Goal: Transaction & Acquisition: Subscribe to service/newsletter

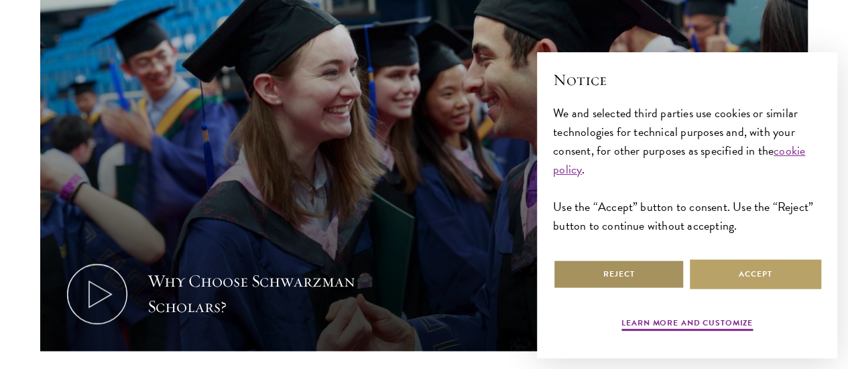
click at [577, 260] on button "Reject" at bounding box center [618, 275] width 131 height 30
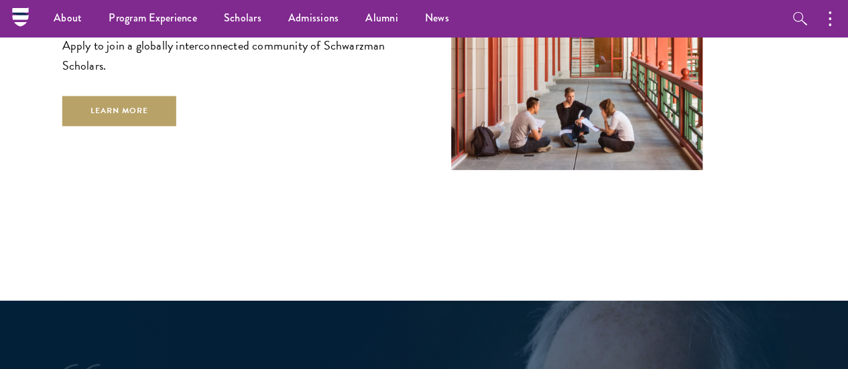
scroll to position [2205, 0]
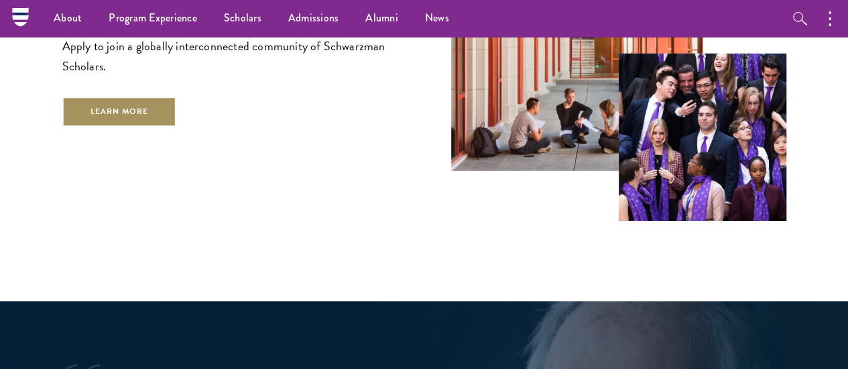
click at [177, 119] on link "Learn More" at bounding box center [119, 112] width 115 height 30
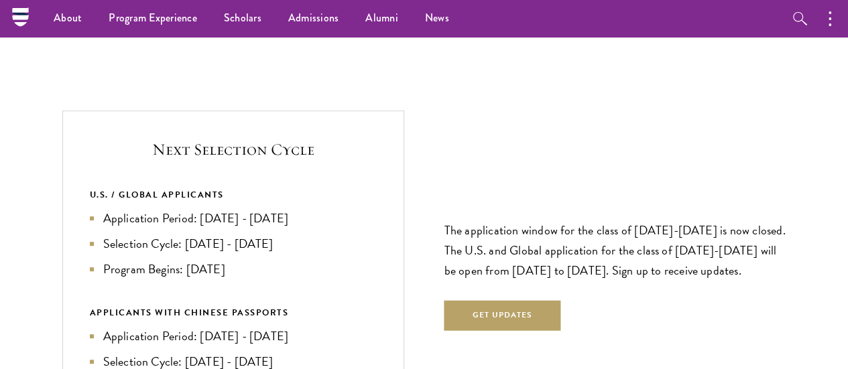
scroll to position [2753, 0]
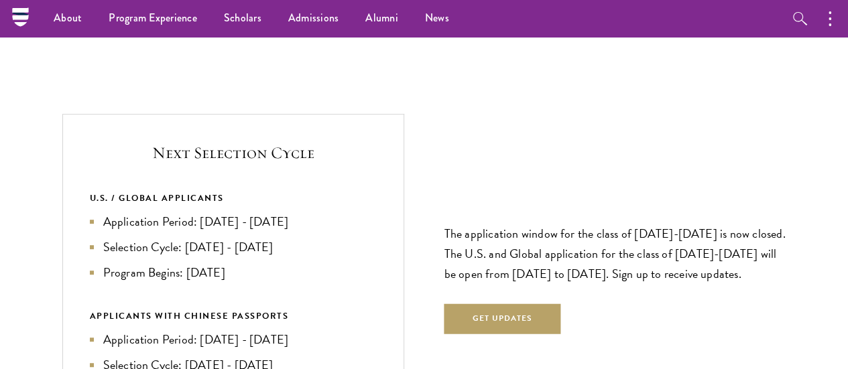
click at [253, 238] on li "Selection Cycle: Oct - Nov 2026" at bounding box center [233, 247] width 287 height 19
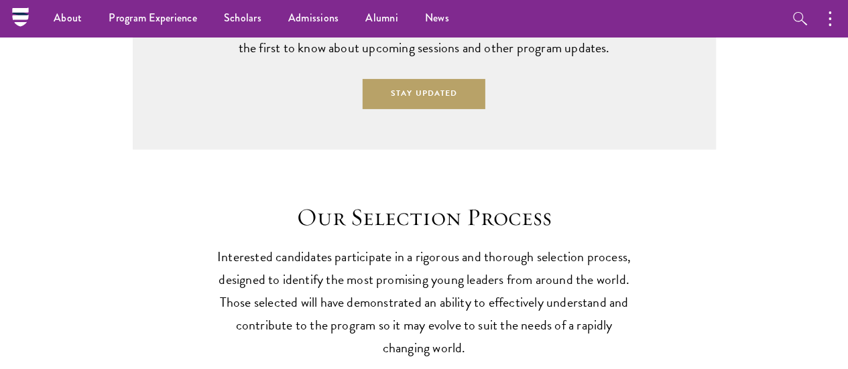
scroll to position [3416, 0]
click at [247, 150] on div "Sorry, there are no Information Sessions happening at this time. Sign up for ou…" at bounding box center [424, 62] width 583 height 176
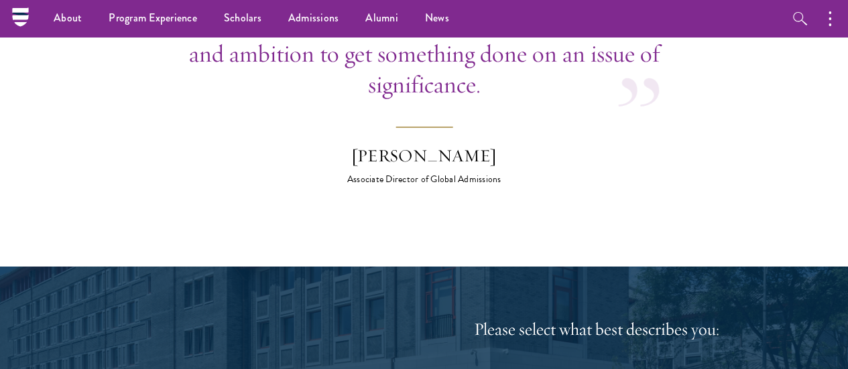
scroll to position [4819, 0]
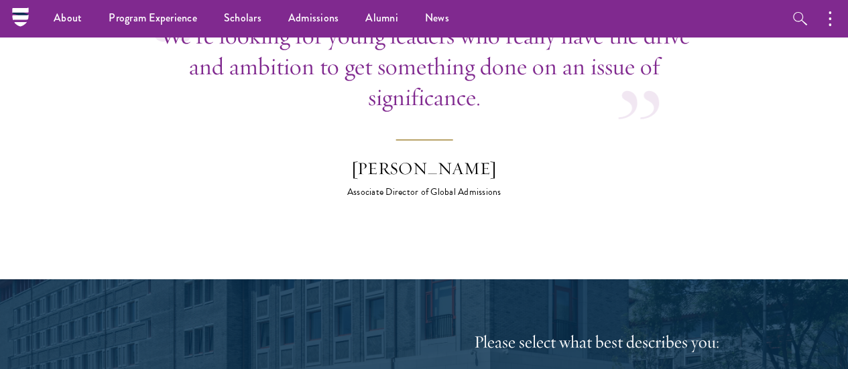
click at [247, 113] on p "We’re looking for young leaders who really have the drive and ambition to get s…" at bounding box center [424, 66] width 543 height 93
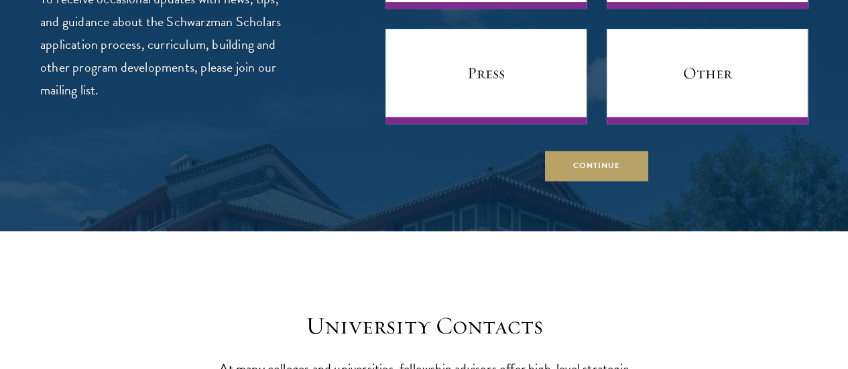
scroll to position [5288, 0]
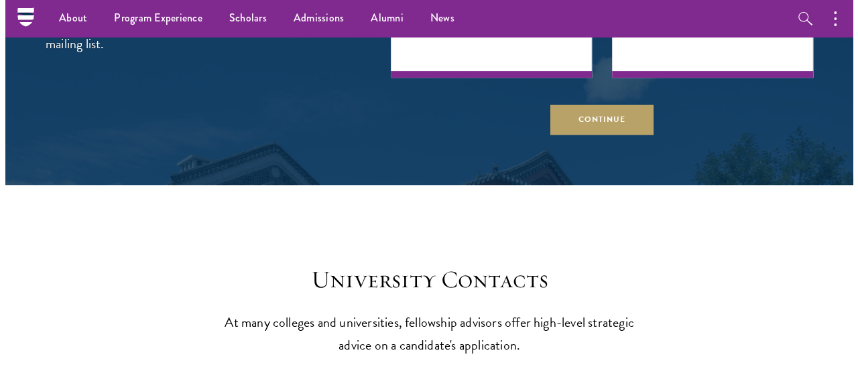
scroll to position [5333, 0]
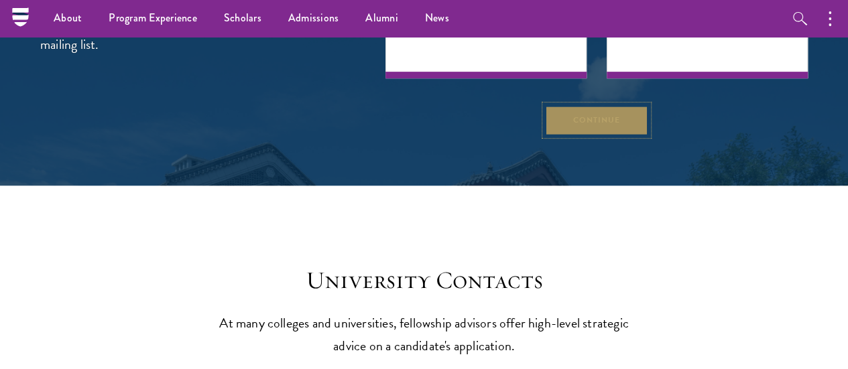
click at [569, 135] on button "Continue" at bounding box center [596, 120] width 103 height 30
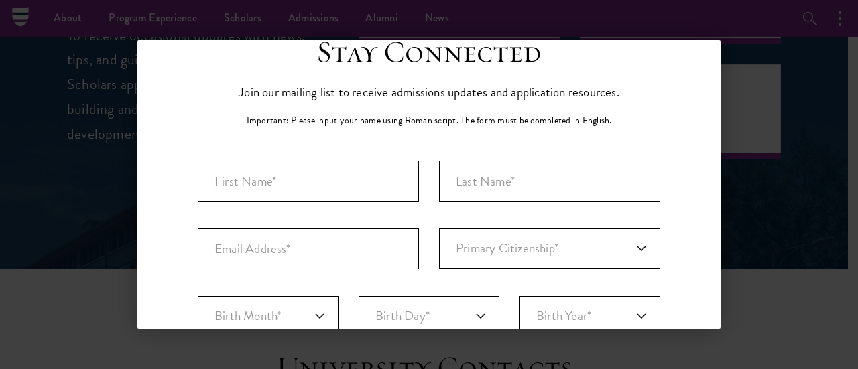
scroll to position [141, 0]
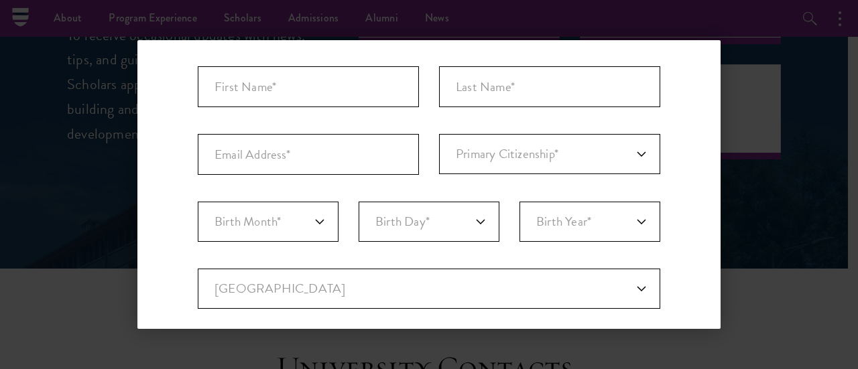
click at [433, 144] on div "Important: The form must be completed in English. Primary Citizenship* Afghanis…" at bounding box center [429, 326] width 463 height 521
click at [465, 154] on select "Primary Citizenship* Afghanistan Aland Islands Albania Algeria Andorra Angola A…" at bounding box center [549, 154] width 221 height 40
select select "KE"
click at [439, 134] on select "Primary Citizenship* Afghanistan Aland Islands Albania Algeria Andorra Angola A…" at bounding box center [549, 154] width 221 height 40
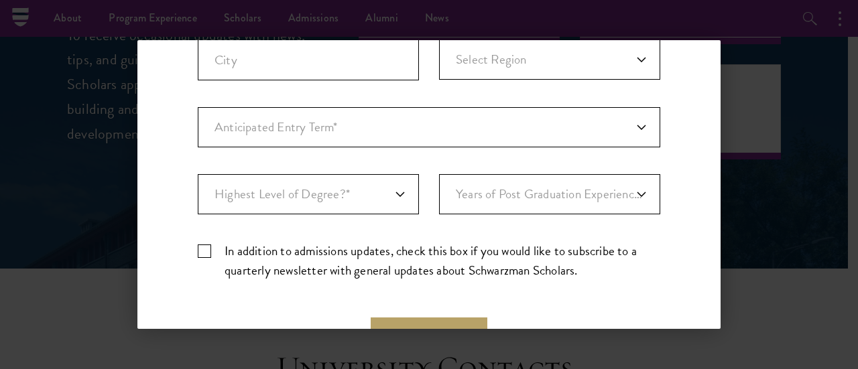
scroll to position [446, 0]
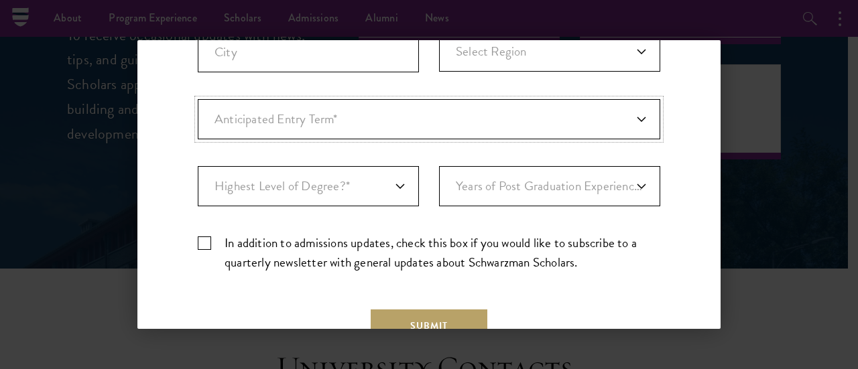
click at [480, 115] on select "Anticipated Entry Term* August 2026 (Application opens April 2025) Just Explori…" at bounding box center [429, 119] width 463 height 40
click at [198, 99] on select "Anticipated Entry Term* August 2026 (Application opens April 2025) Just Explori…" at bounding box center [429, 119] width 463 height 40
click at [394, 130] on select "Anticipated Entry Term* August 2026 (Application opens April 2025) Just Explori…" at bounding box center [429, 119] width 463 height 40
select select "a6790467-ebe7-4045-a56a-66c1cae98076"
click at [198, 99] on select "Anticipated Entry Term* August 2026 (Application opens April 2025) Just Explori…" at bounding box center [429, 119] width 463 height 40
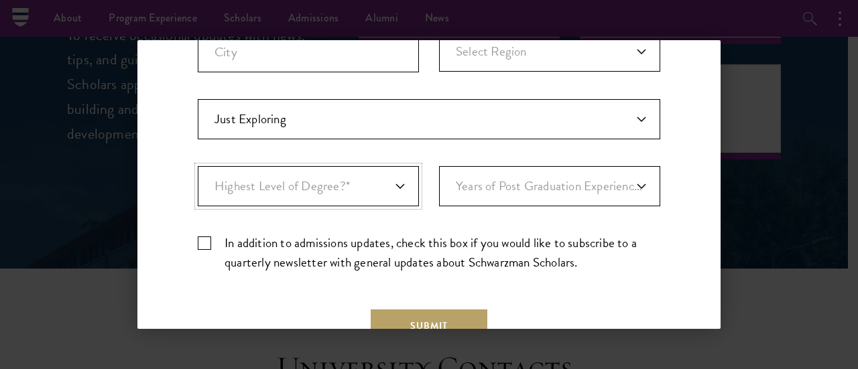
click at [325, 183] on select "Highest Level of Degree?* PHD Bachelor's Master's Current Undergraduate Student" at bounding box center [308, 186] width 221 height 40
select select "baef124f-e103-44b1-8ca6-5d0669438e44"
click at [198, 166] on select "Highest Level of Degree?* PHD Bachelor's Master's Current Undergraduate Student" at bounding box center [308, 186] width 221 height 40
click at [504, 168] on select "Years of Post Graduation Experience?* 1 2 3 4 5 6 7 8 9 10" at bounding box center [549, 186] width 221 height 40
click at [520, 191] on select "Years of Post Graduation Experience?* 1 2 3 4 5 6 7 8 9 10" at bounding box center [549, 186] width 221 height 40
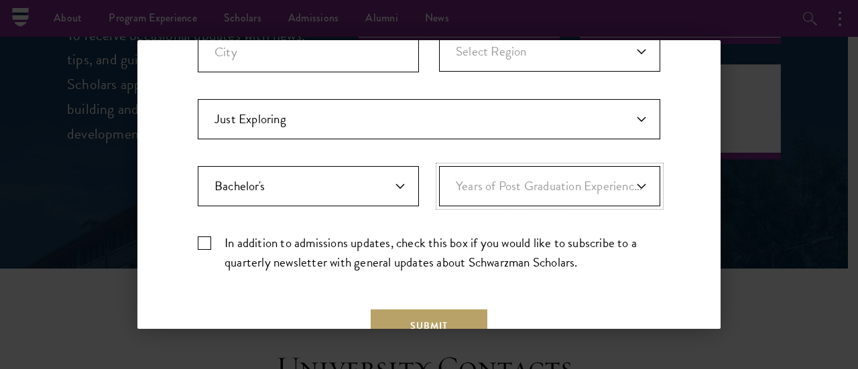
click at [520, 191] on select "Years of Post Graduation Experience?* 1 2 3 4 5 6 7 8 9 10" at bounding box center [549, 186] width 221 height 40
select select "2"
click at [439, 166] on select "Years of Post Graduation Experience?* 1 2 3 4 5 6 7 8 9 10" at bounding box center [549, 186] width 221 height 40
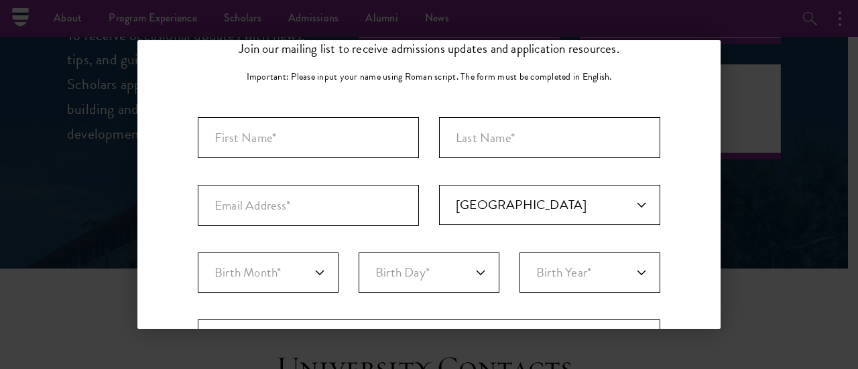
scroll to position [88, 0]
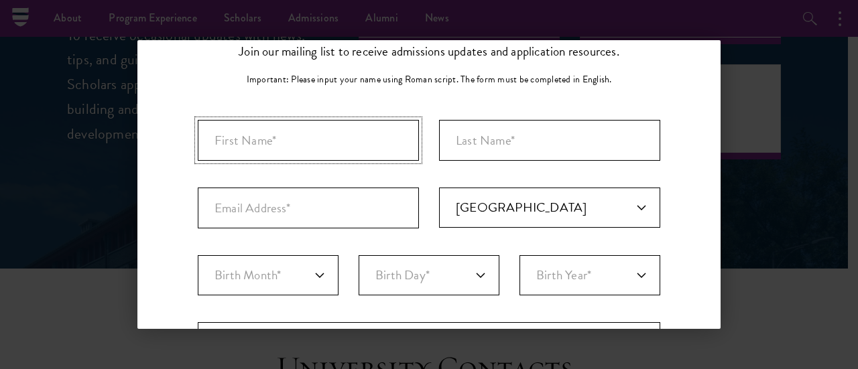
click at [394, 131] on input "First Name*" at bounding box center [308, 140] width 221 height 41
type input "Hassan"
click at [476, 128] on input "Last Name (Family Name)*" at bounding box center [549, 140] width 221 height 41
type input "Burashi"
click at [366, 227] on input "Email Address*" at bounding box center [308, 208] width 221 height 41
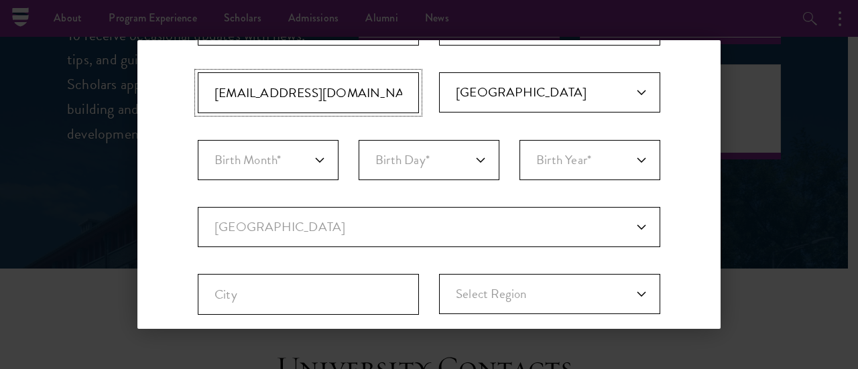
scroll to position [205, 0]
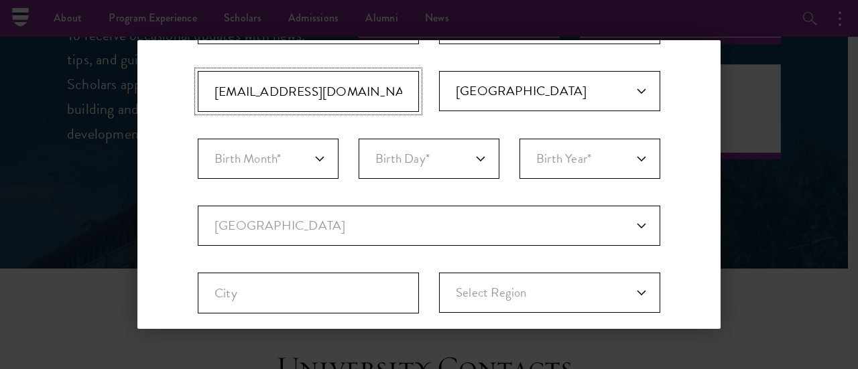
type input "lil.boorash@gmail.com"
click at [298, 173] on select "Birth Month* January February March April May June July August September Octobe…" at bounding box center [268, 159] width 141 height 40
select select "10"
click at [198, 139] on select "Birth Month* January February March April May June July August September Octobe…" at bounding box center [268, 159] width 141 height 40
click at [380, 154] on select "Birth Day* 1 2 3 4 5 6 7 8 9 10 11 12 13 14 15 16 17 18 19 20 21 22 23 24 25 26…" at bounding box center [429, 159] width 141 height 40
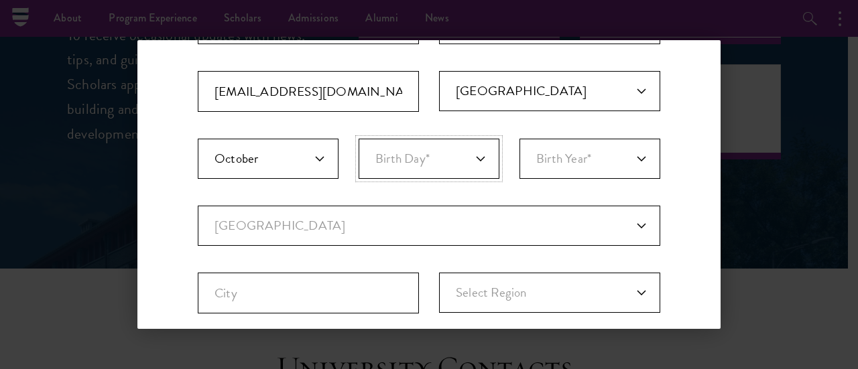
select select "23"
click at [359, 139] on select "Birth Day* 1 2 3 4 5 6 7 8 9 10 11 12 13 14 15 16 17 18 19 20 21 22 23 24 25 26…" at bounding box center [429, 159] width 141 height 40
click at [569, 148] on select "Birth Year* 2025 2024 2023 2022 2021 2020 2019 2018 2017 2016 2015 2014 2013 20…" at bounding box center [590, 159] width 141 height 40
select select "2000"
click at [520, 139] on select "Birth Year* 2025 2024 2023 2022 2021 2020 2019 2018 2017 2016 2015 2014 2013 20…" at bounding box center [590, 159] width 141 height 40
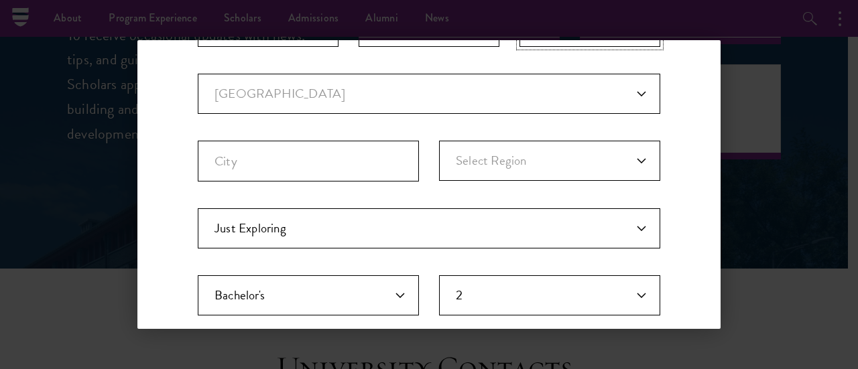
scroll to position [337, 0]
click at [447, 81] on select "Current Country Afghanistan Aland Islands Albania Algeria Andorra Angola Anguil…" at bounding box center [429, 93] width 463 height 40
select select "KE"
select select
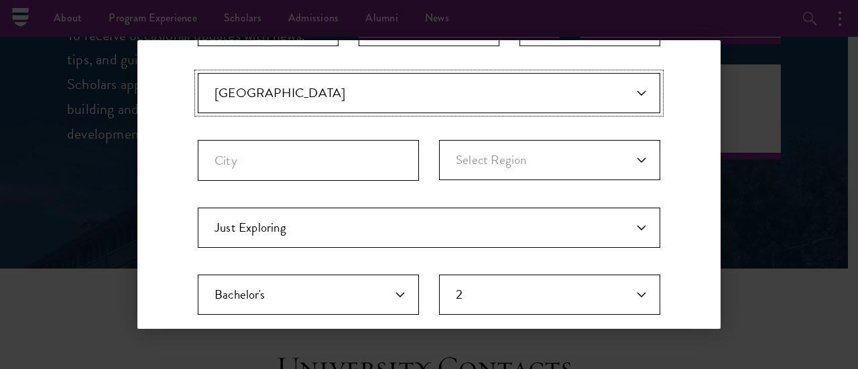
click at [424, 87] on select "Current Country Afghanistan Aland Islands Albania Algeria Andorra Angola Anguil…" at bounding box center [429, 93] width 463 height 40
click at [383, 167] on input "City" at bounding box center [308, 160] width 221 height 41
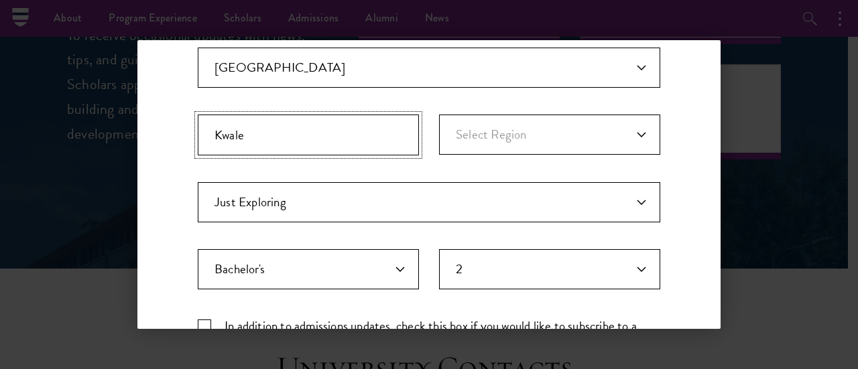
scroll to position [361, 0]
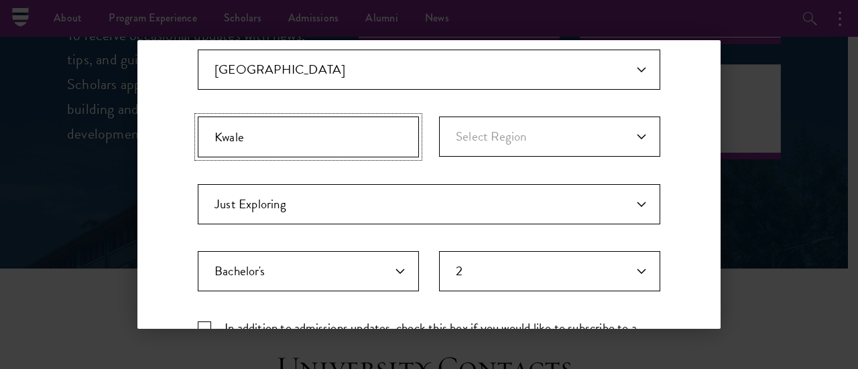
type input "Kwale"
click at [483, 139] on select "Select Region Baringo Bomet Bungoma Busia Elgeyo-Marakwet Embu Garissa Homa Bay…" at bounding box center [549, 137] width 221 height 40
select select "Kwale"
click at [439, 117] on select "Select Region Baringo Bomet Bungoma Busia Elgeyo-Marakwet Embu Garissa Homa Bay…" at bounding box center [549, 137] width 221 height 40
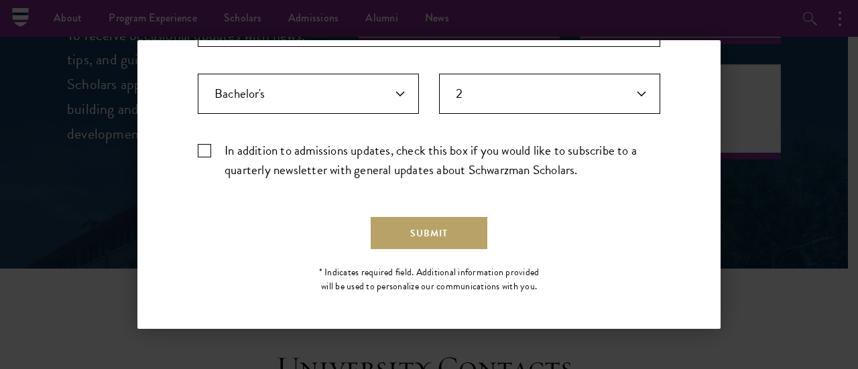
scroll to position [539, 0]
click at [445, 229] on button "Submit" at bounding box center [429, 233] width 117 height 32
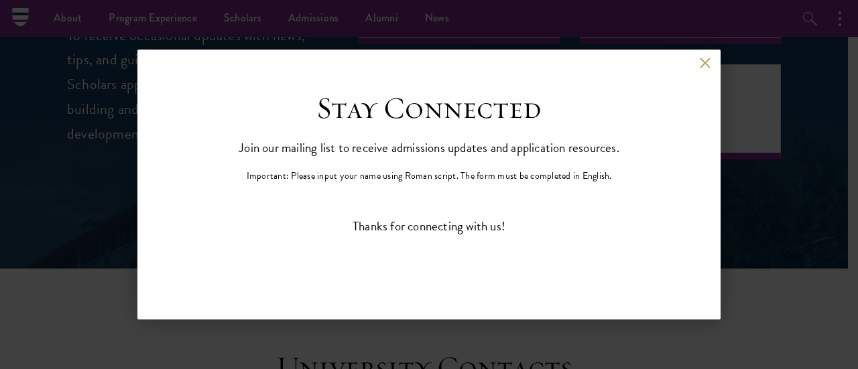
scroll to position [0, 0]
